Goal: Task Accomplishment & Management: Complete application form

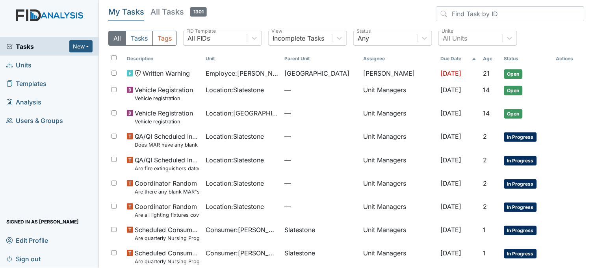
click at [27, 62] on span "Units" at bounding box center [18, 65] width 25 height 12
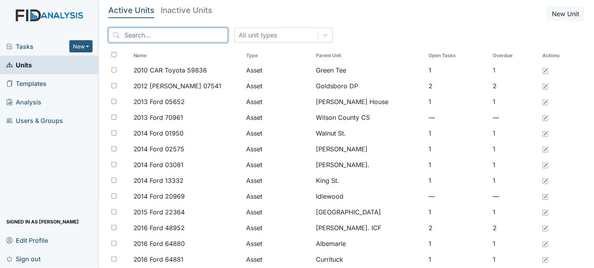
click at [174, 32] on input "search" at bounding box center [168, 35] width 120 height 15
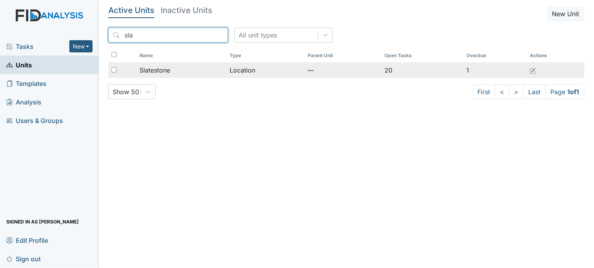
type input "sla"
click at [158, 66] on span "Slatestone" at bounding box center [154, 69] width 31 height 9
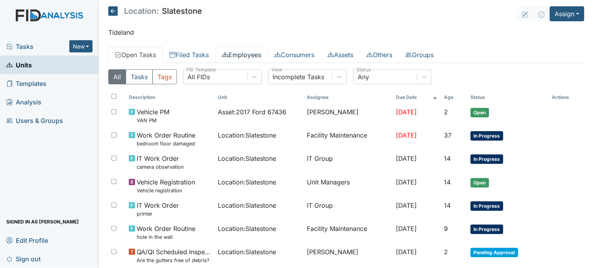
click at [244, 50] on link "Employees" at bounding box center [241, 54] width 52 height 17
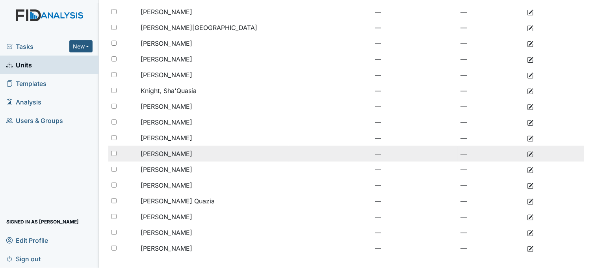
scroll to position [152, 0]
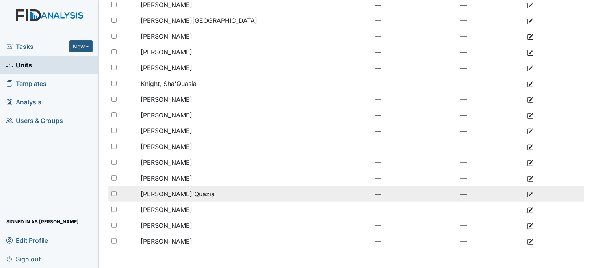
click at [166, 188] on td "Turner, Ja Quazia" at bounding box center [212, 194] width 151 height 16
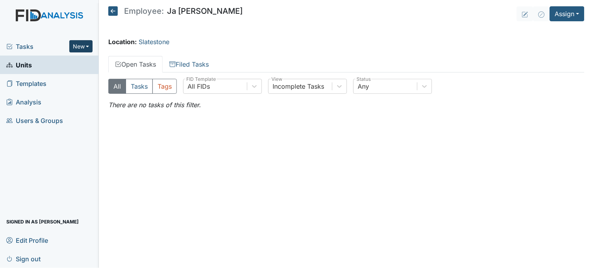
click at [78, 43] on button "New" at bounding box center [81, 46] width 24 height 12
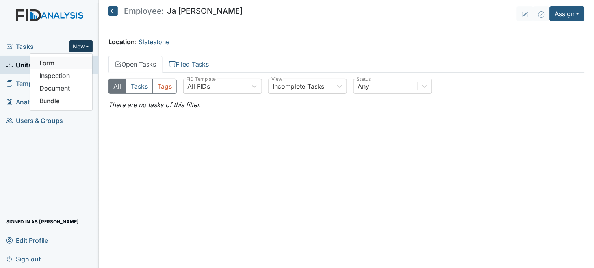
click at [68, 60] on link "Form" at bounding box center [61, 63] width 62 height 13
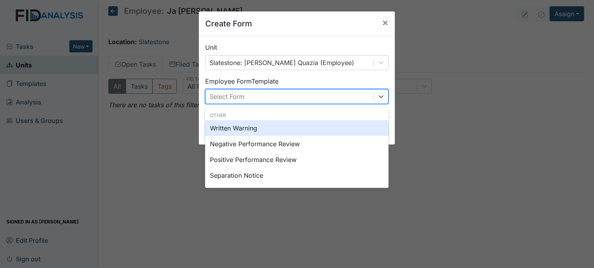
click at [253, 96] on div "Select Form" at bounding box center [289, 96] width 168 height 14
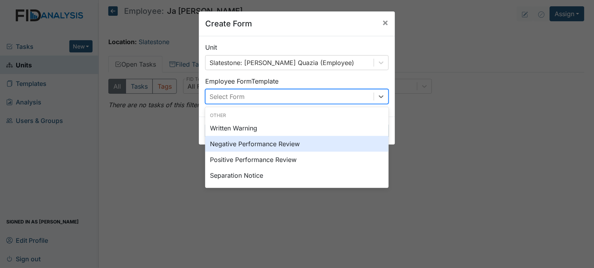
click at [246, 143] on div "Negative Performance Review" at bounding box center [296, 144] width 183 height 16
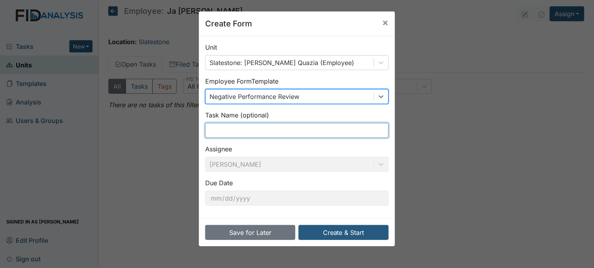
click at [248, 131] on input "text" at bounding box center [296, 130] width 183 height 15
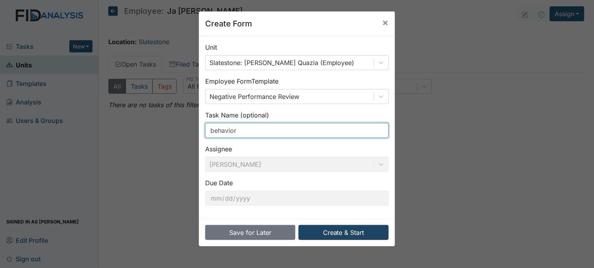
type input "behavior"
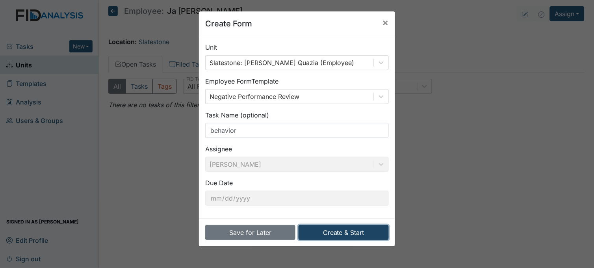
click at [344, 234] on button "Create & Start" at bounding box center [343, 232] width 90 height 15
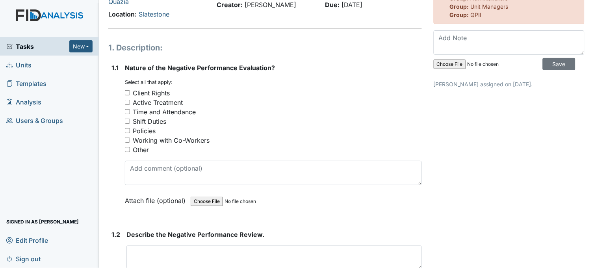
scroll to position [87, 0]
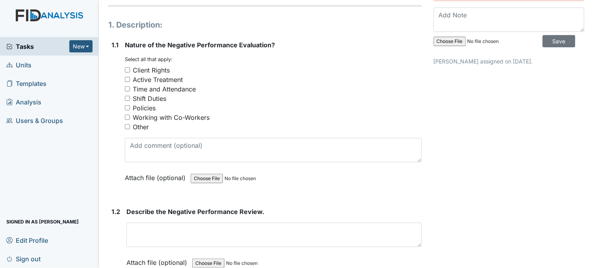
click at [126, 124] on input "Other" at bounding box center [127, 126] width 5 height 5
checkbox input "true"
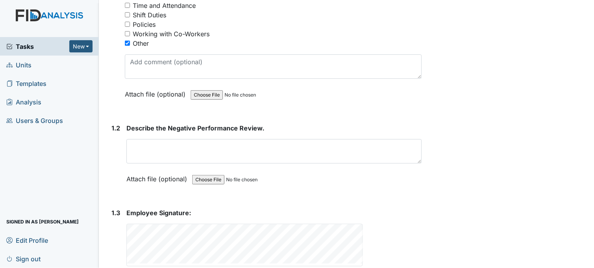
scroll to position [175, 0]
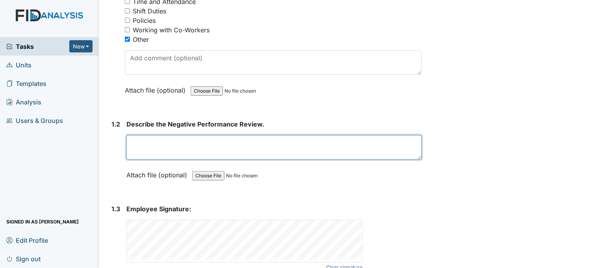
click at [164, 135] on textarea at bounding box center [273, 147] width 295 height 24
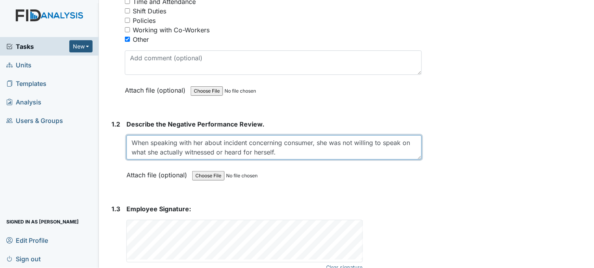
click at [289, 142] on textarea "When speaking with her about incident concerning consumer, she was not willing …" at bounding box center [273, 147] width 295 height 24
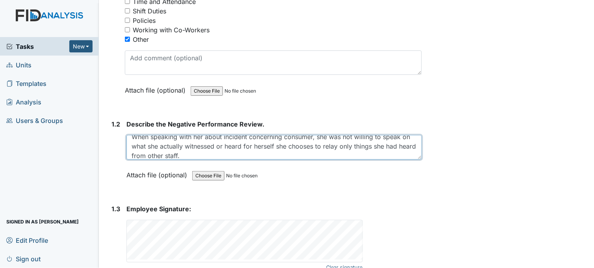
click at [285, 135] on textarea "When speaking with her about incident concerning consumer, she was not willing …" at bounding box center [273, 147] width 295 height 24
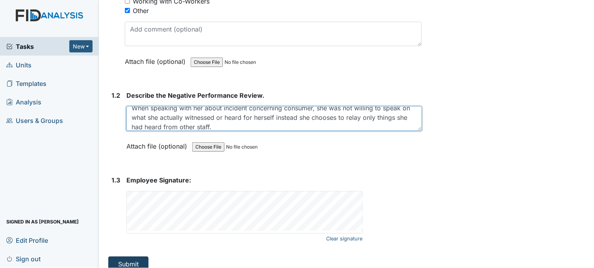
type textarea "When speaking with her about incident concerning consumer, she was not willing …"
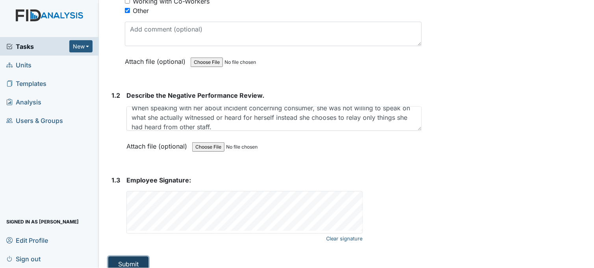
click at [124, 256] on button "Submit" at bounding box center [128, 263] width 40 height 15
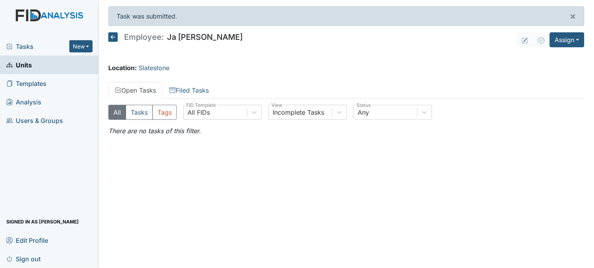
click at [23, 42] on span "Tasks" at bounding box center [37, 46] width 63 height 9
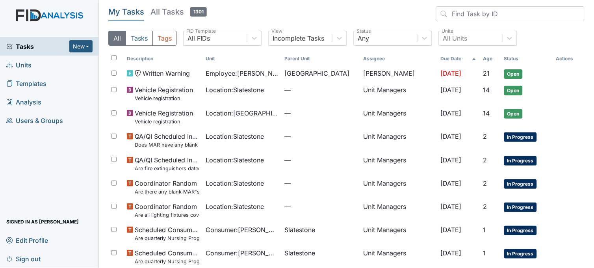
click at [23, 42] on span "Tasks" at bounding box center [37, 46] width 63 height 9
click at [41, 65] on link "Units" at bounding box center [49, 65] width 99 height 19
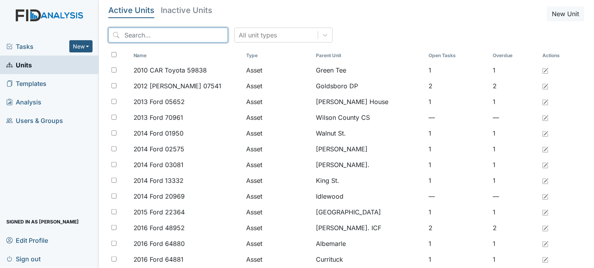
click at [152, 32] on input "search" at bounding box center [168, 35] width 120 height 15
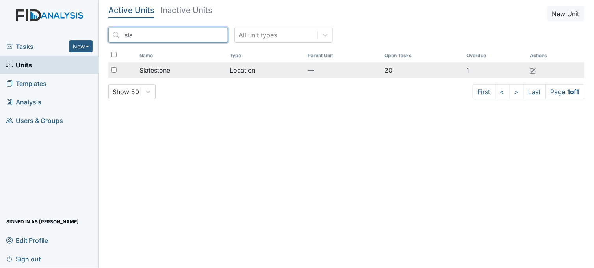
type input "sla"
click at [178, 74] on div "Slatestone" at bounding box center [181, 69] width 84 height 9
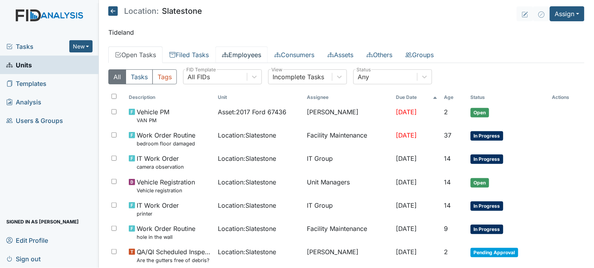
click at [238, 56] on link "Employees" at bounding box center [241, 54] width 52 height 17
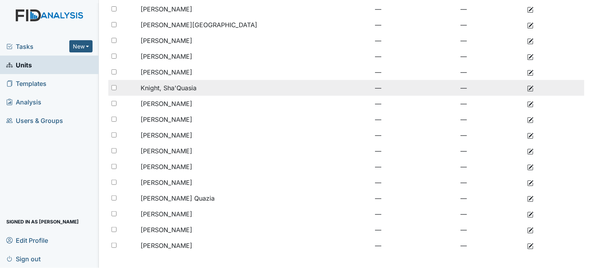
scroll to position [152, 0]
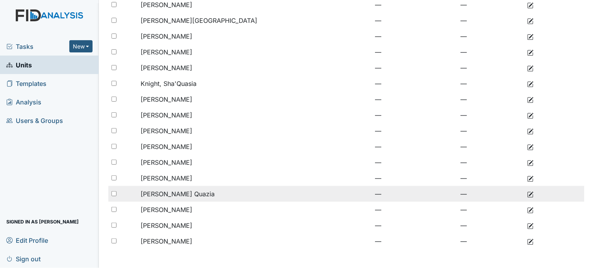
click at [182, 194] on span "[PERSON_NAME] Quazia" at bounding box center [178, 194] width 74 height 8
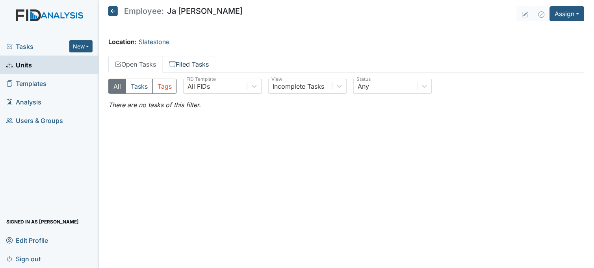
click at [197, 59] on link "Filed Tasks" at bounding box center [189, 64] width 53 height 17
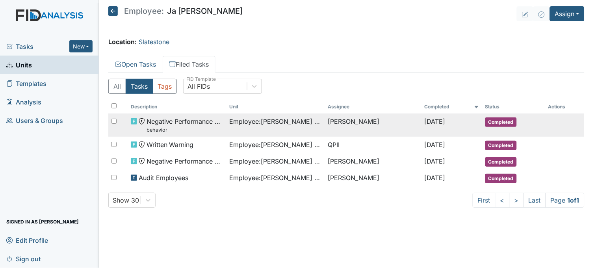
click at [221, 118] on td "Negative Performance Review behavior" at bounding box center [177, 124] width 98 height 23
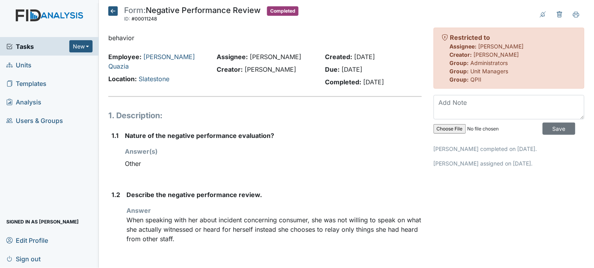
scroll to position [0, 0]
click at [112, 9] on icon at bounding box center [112, 10] width 9 height 9
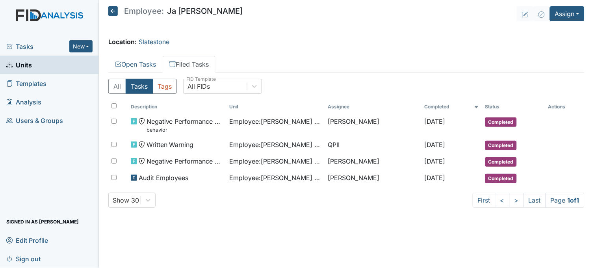
click at [113, 10] on icon at bounding box center [112, 10] width 9 height 9
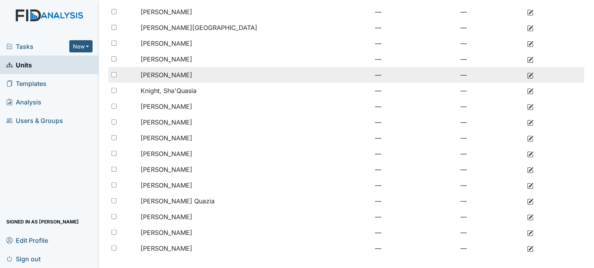
scroll to position [152, 0]
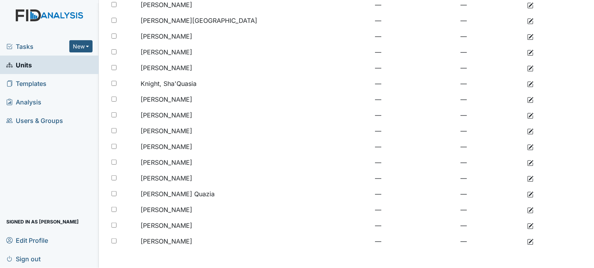
click at [14, 45] on span "Tasks" at bounding box center [37, 46] width 63 height 9
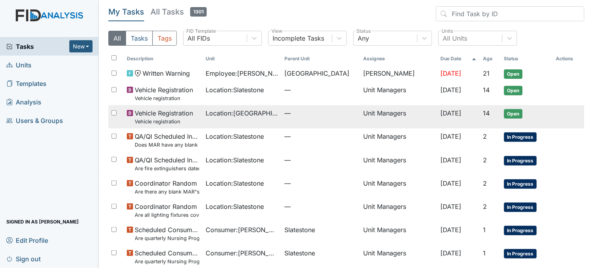
scroll to position [58, 0]
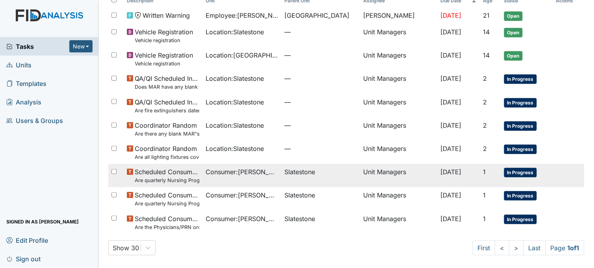
click at [214, 180] on td "Consumer : [PERSON_NAME]" at bounding box center [241, 175] width 79 height 23
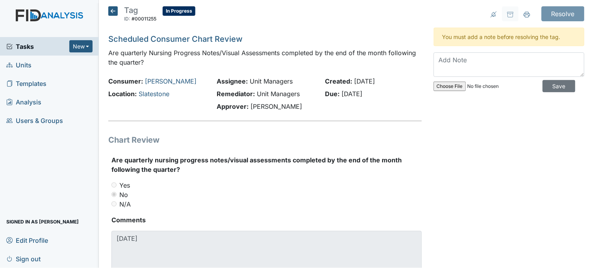
click at [113, 12] on icon at bounding box center [112, 10] width 9 height 9
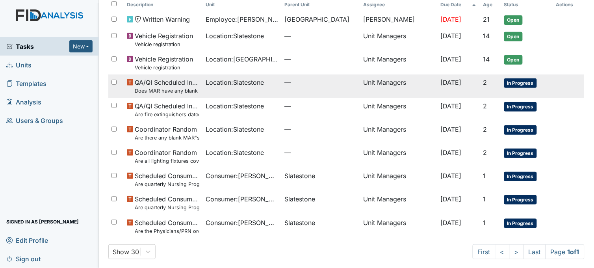
scroll to position [58, 0]
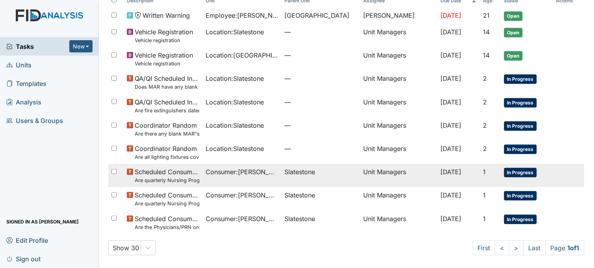
click at [224, 178] on td "Consumer : Smith, Colin" at bounding box center [241, 175] width 79 height 23
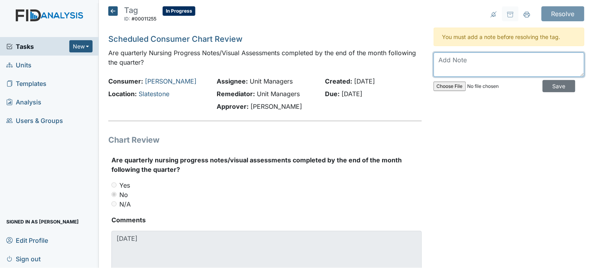
click at [495, 61] on textarea at bounding box center [508, 64] width 151 height 24
type textarea "in survey prep book"
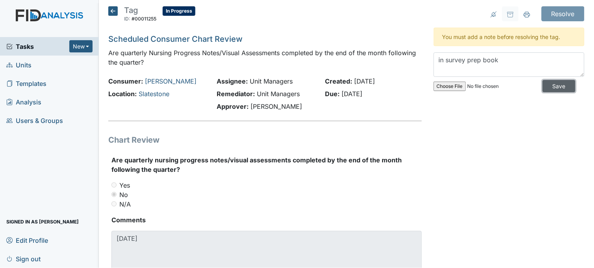
click at [544, 88] on input "Save" at bounding box center [558, 86] width 33 height 12
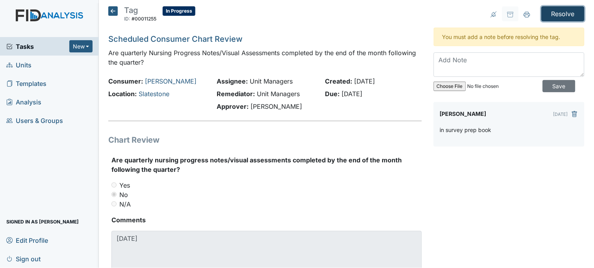
click at [550, 11] on input "Resolve" at bounding box center [562, 13] width 43 height 15
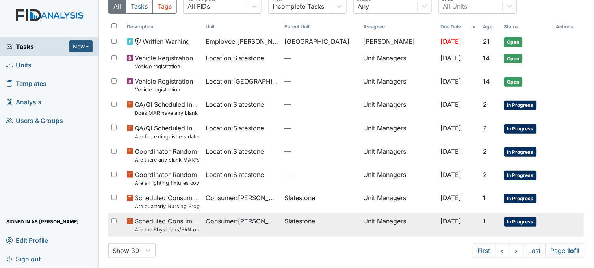
scroll to position [61, 0]
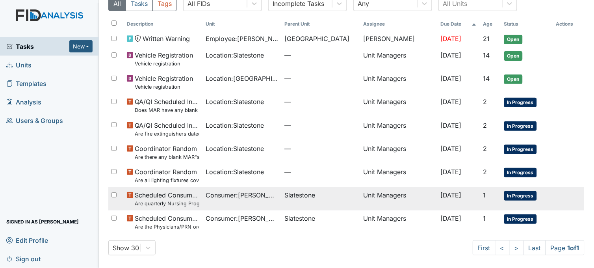
click at [257, 193] on span "Consumer : Barfield, George" at bounding box center [241, 194] width 72 height 9
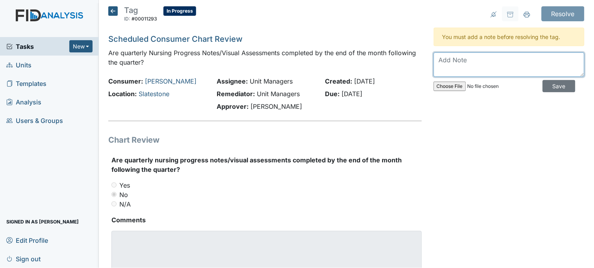
click at [461, 61] on textarea at bounding box center [508, 64] width 151 height 24
type textarea "in survey prep book"
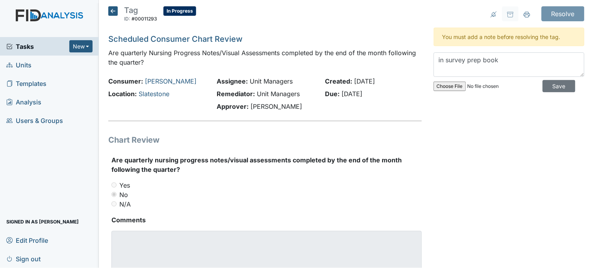
click at [116, 10] on icon at bounding box center [112, 10] width 9 height 9
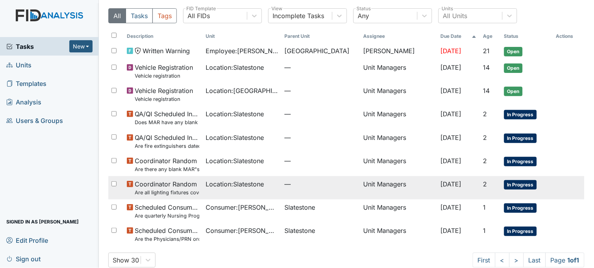
scroll to position [35, 0]
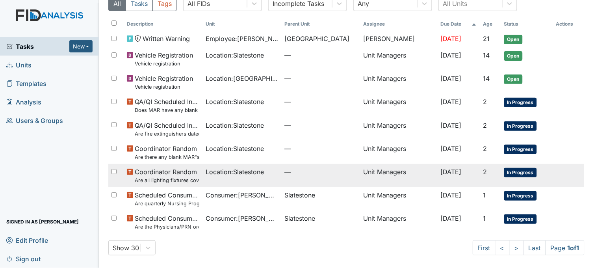
click at [207, 179] on td "Location : Slatestone" at bounding box center [241, 175] width 79 height 23
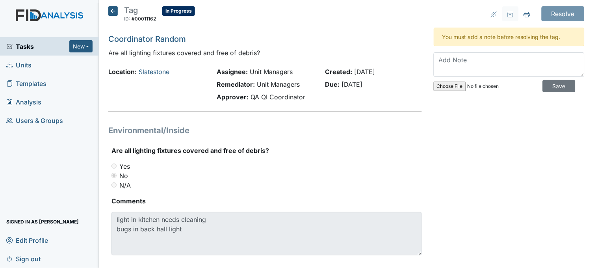
click at [111, 13] on icon at bounding box center [112, 10] width 9 height 9
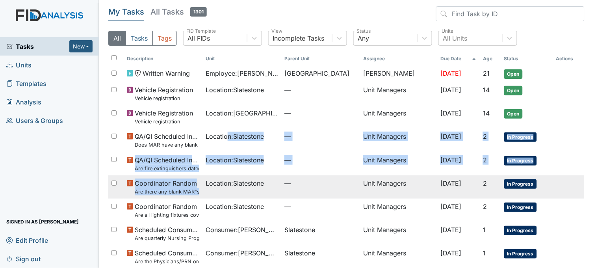
drag, startPoint x: 225, startPoint y: 135, endPoint x: 198, endPoint y: 187, distance: 58.8
click at [198, 187] on tbody "Written Warning Employee : Swain, Ky'Asia Beaufort Heights Sheniqua Howell Oct …" at bounding box center [346, 166] width 476 height 203
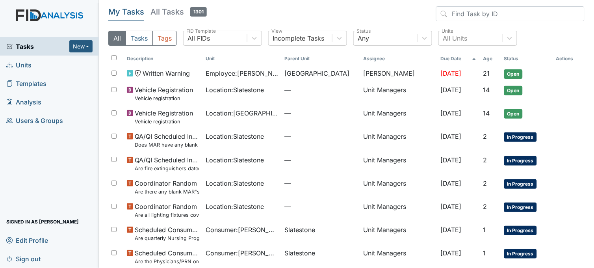
click at [104, 134] on main "My Tasks All Tasks 1301 All Tasks Tags All FIDs FID Template Incomplete Tasks V…" at bounding box center [346, 134] width 495 height 268
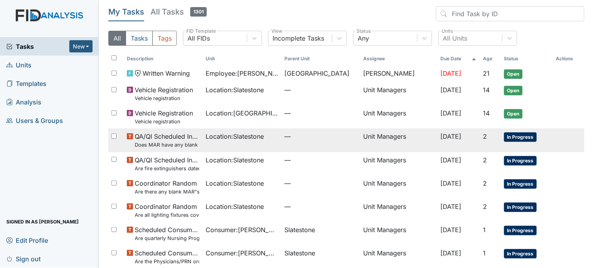
click at [217, 144] on td "Location : Slatestone" at bounding box center [241, 139] width 79 height 23
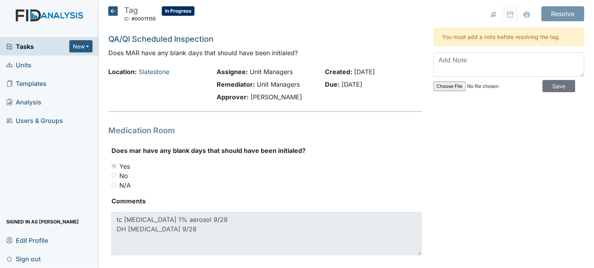
click at [115, 12] on icon at bounding box center [112, 10] width 9 height 9
